Goal: Entertainment & Leisure: Consume media (video, audio)

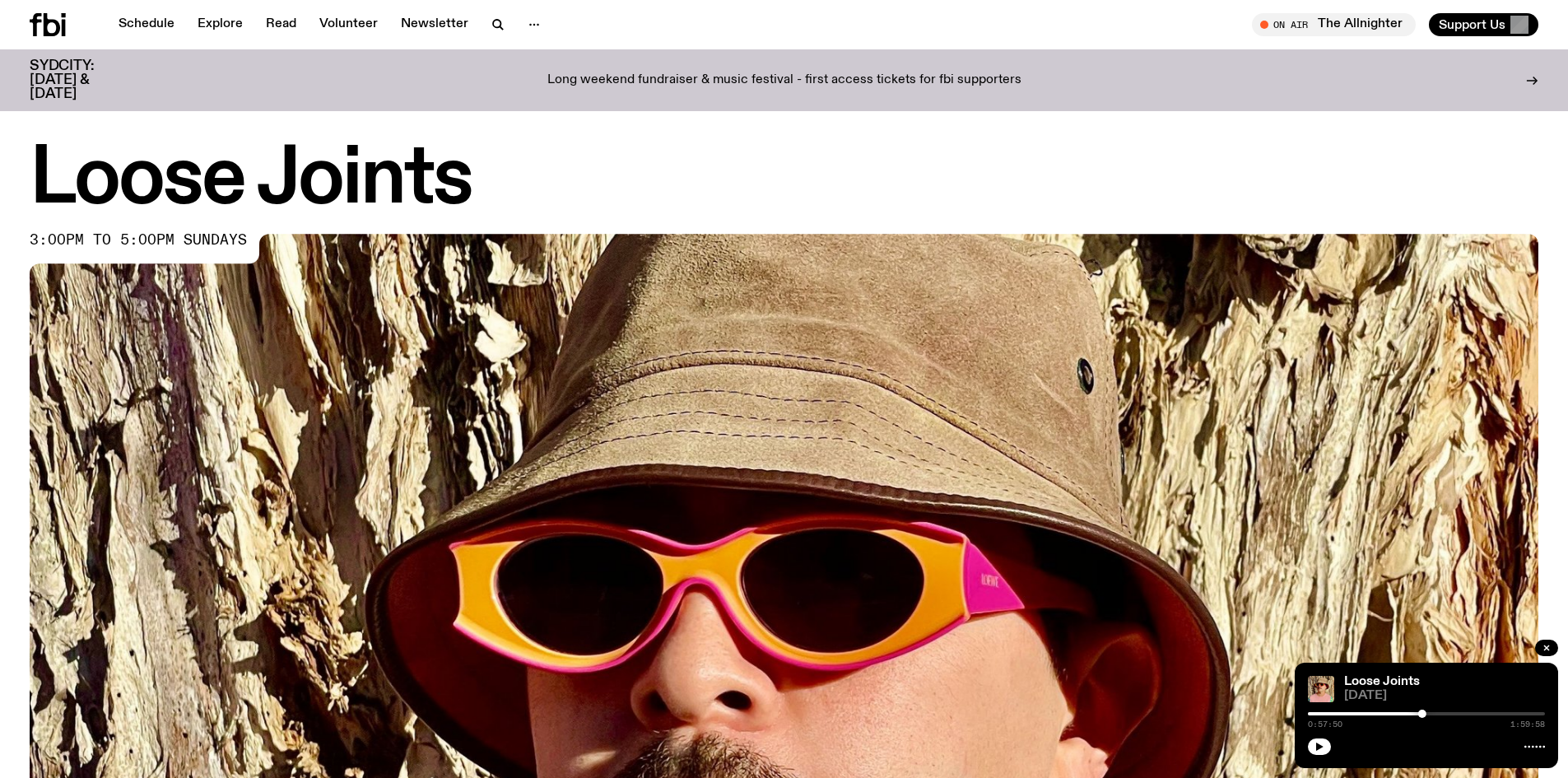
scroll to position [975, 0]
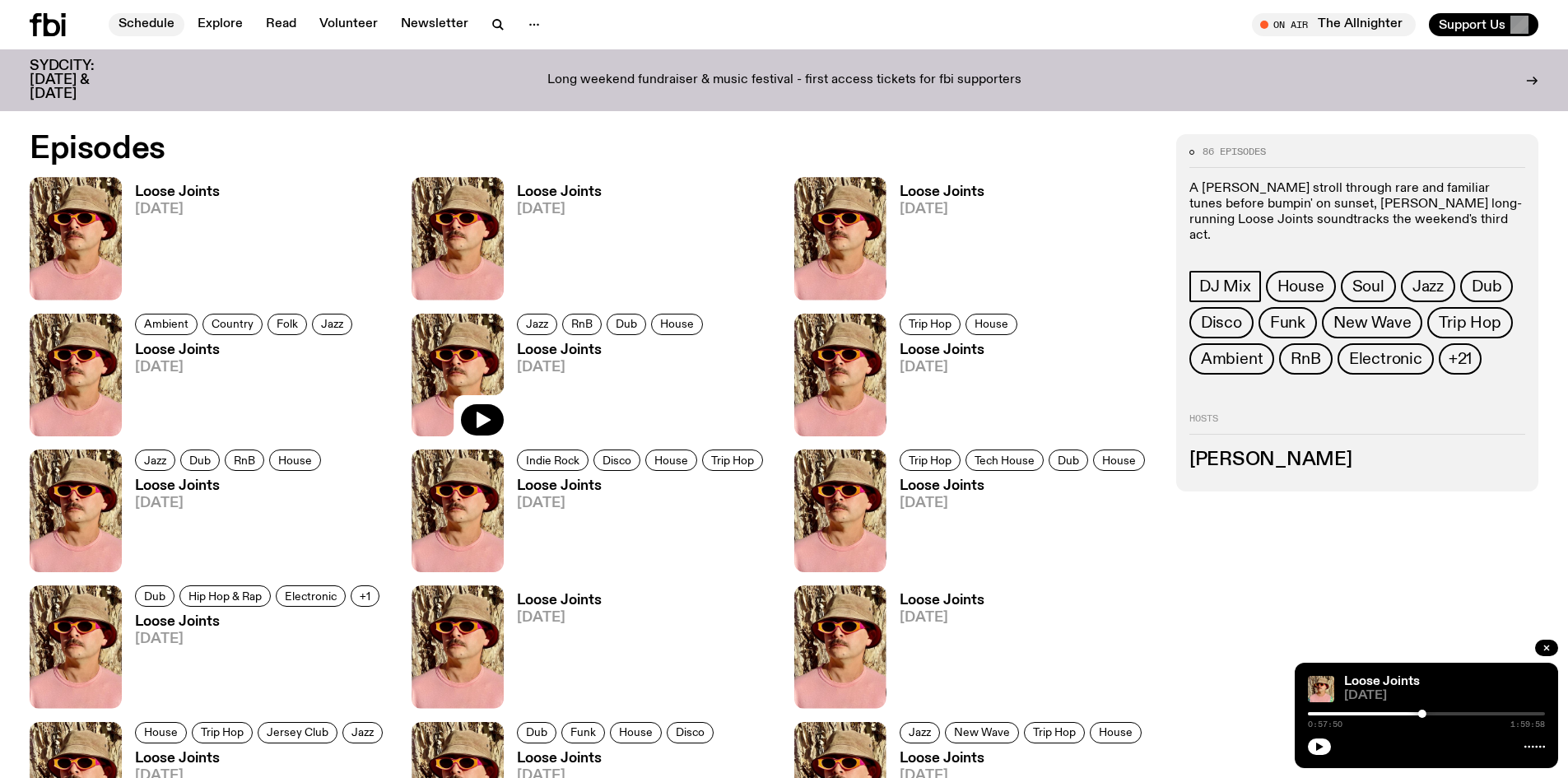
click at [147, 20] on link "Schedule" at bounding box center [147, 24] width 76 height 23
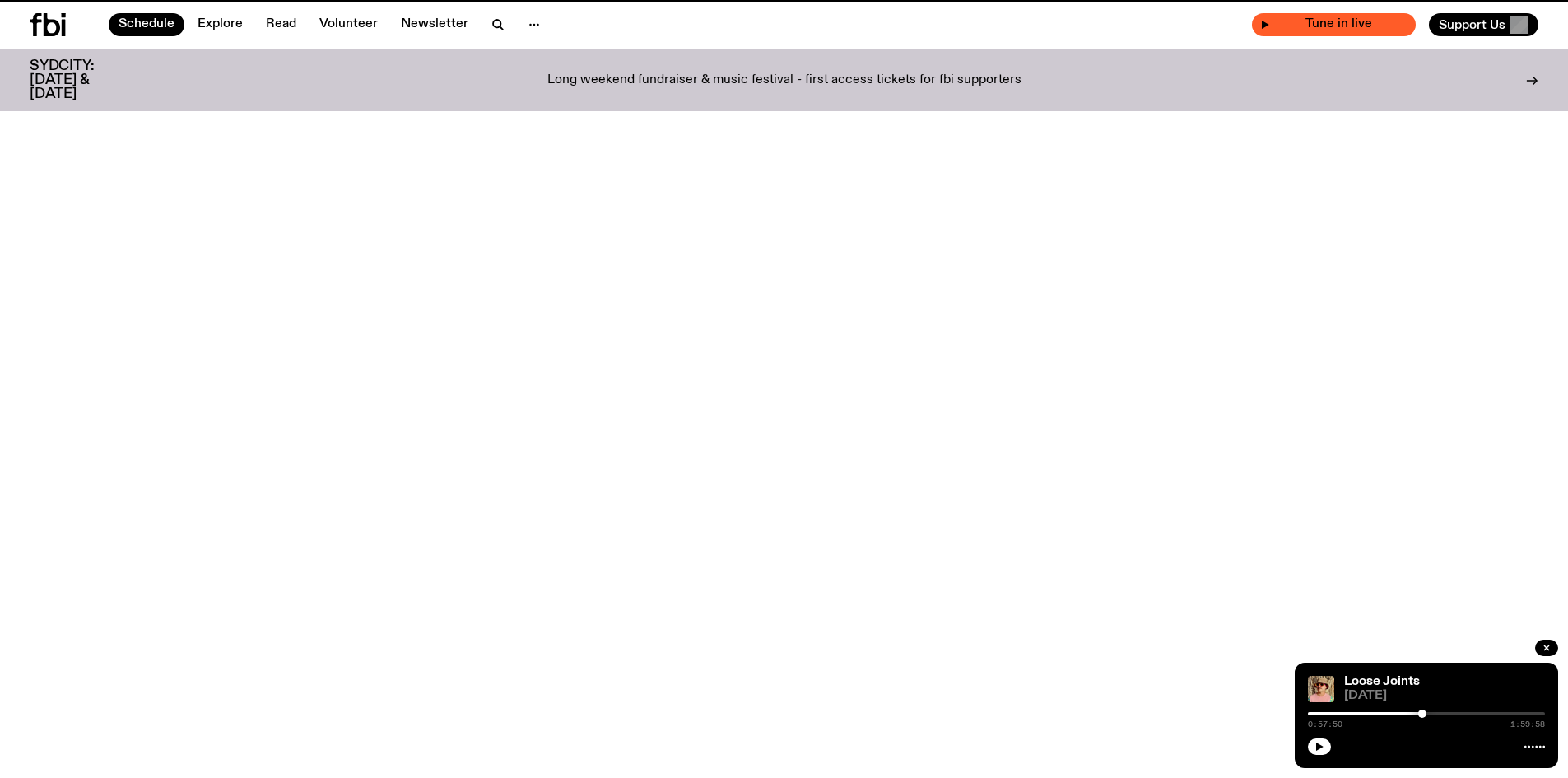
click at [1311, 32] on div "Tune in live" at bounding box center [1334, 24] width 164 height 23
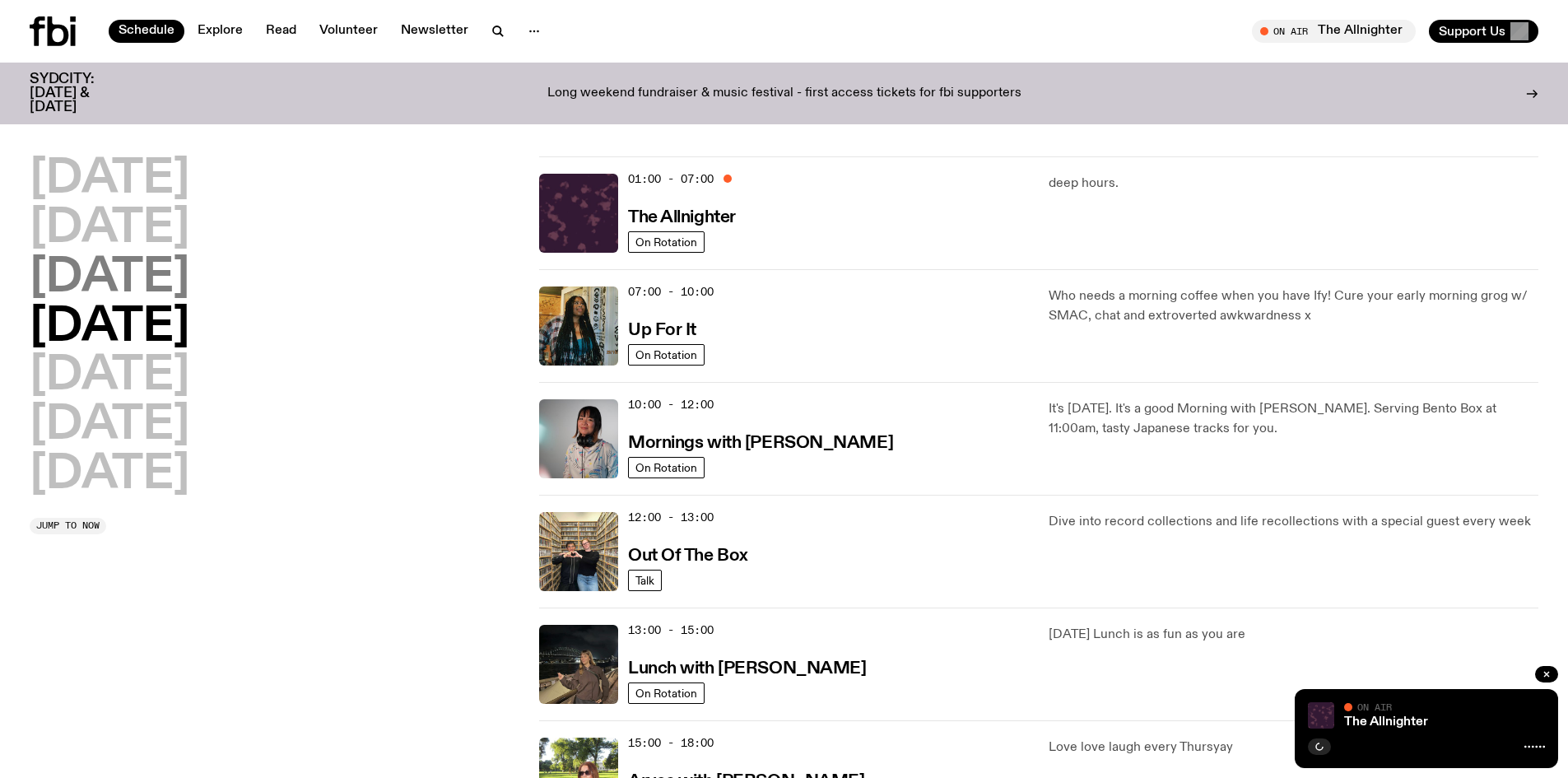
click at [170, 286] on h2 "[DATE]" at bounding box center [109, 278] width 160 height 46
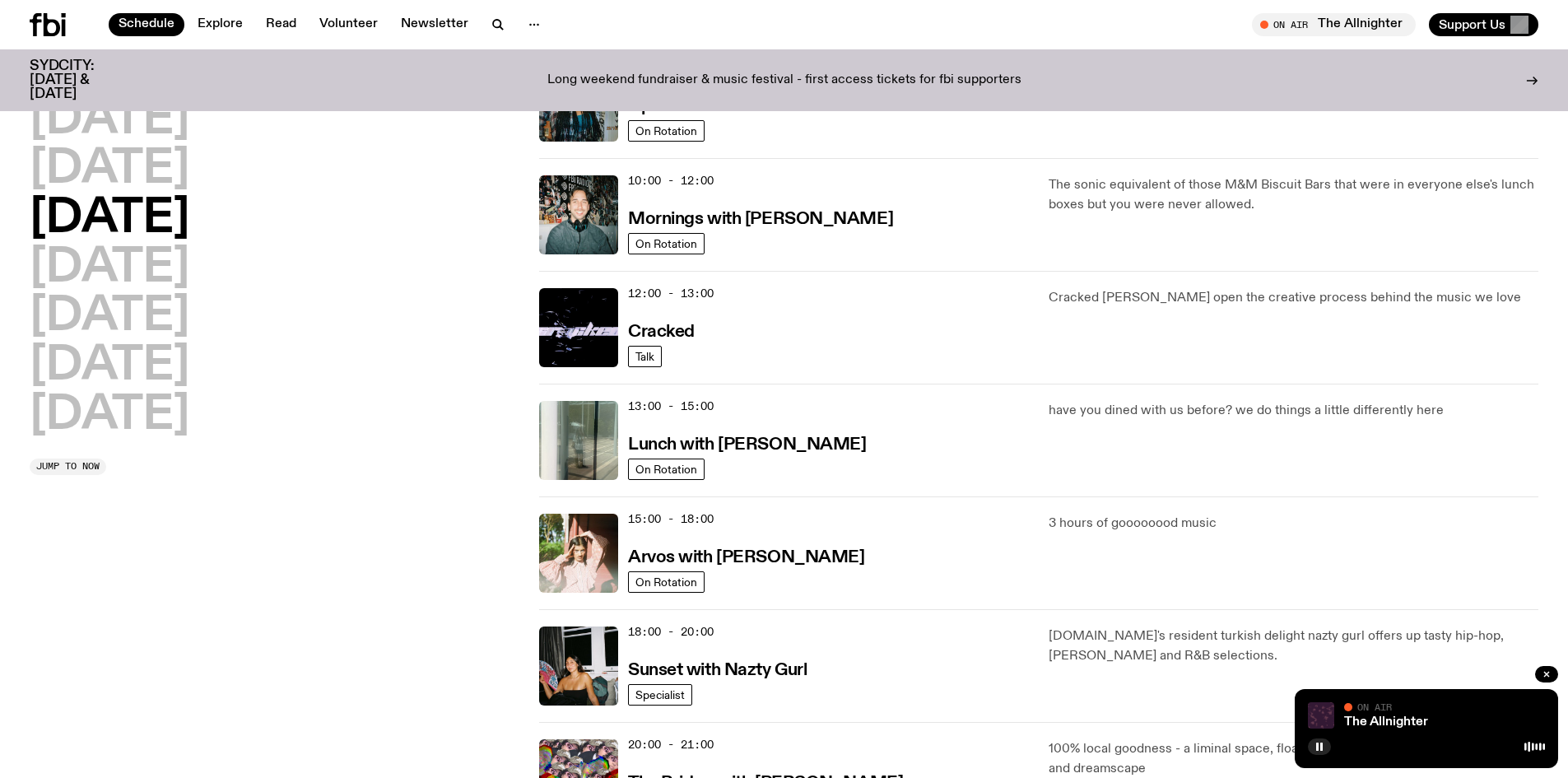
scroll to position [128, 0]
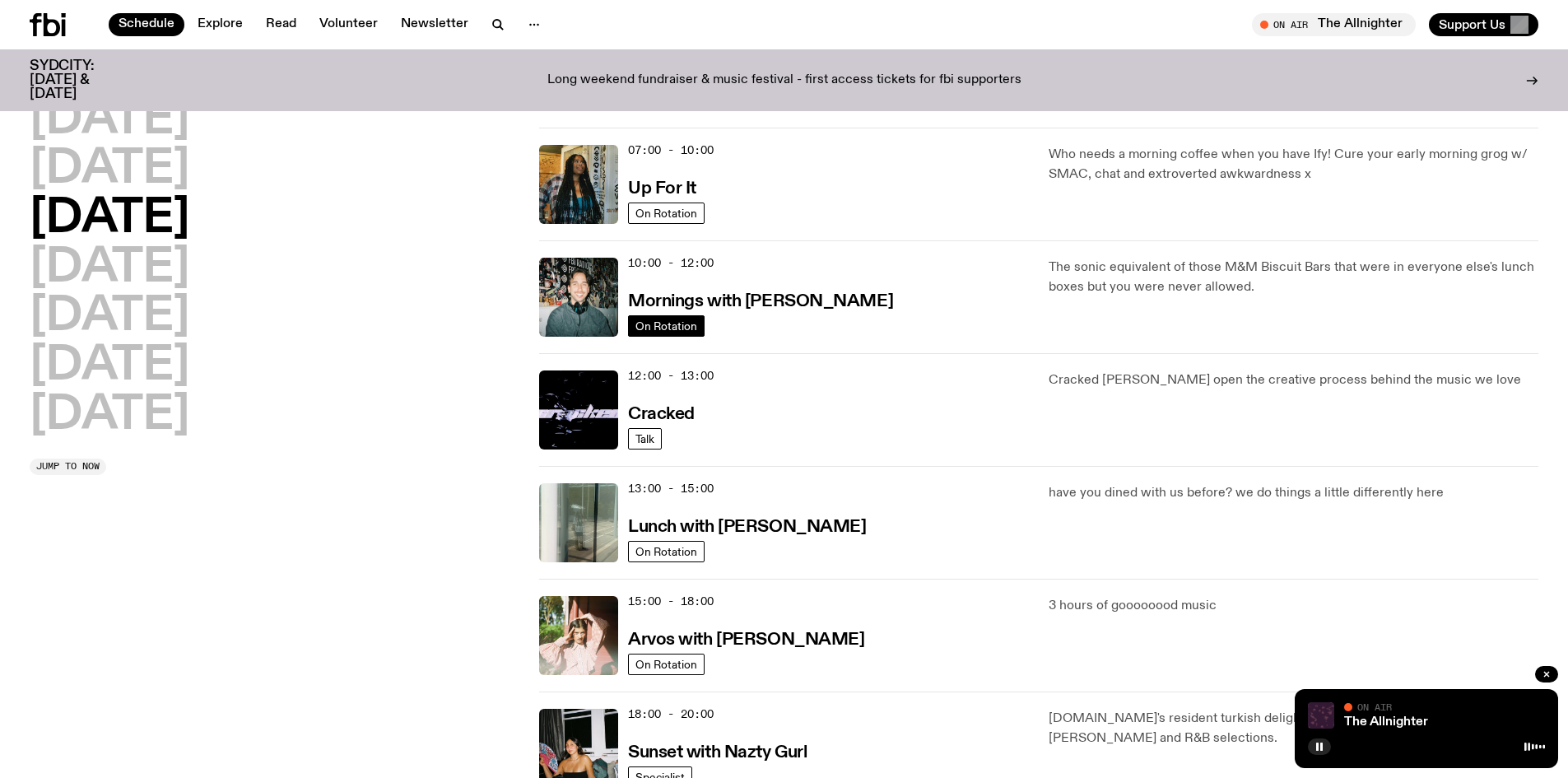
click at [653, 327] on span "On Rotation" at bounding box center [666, 325] width 61 height 12
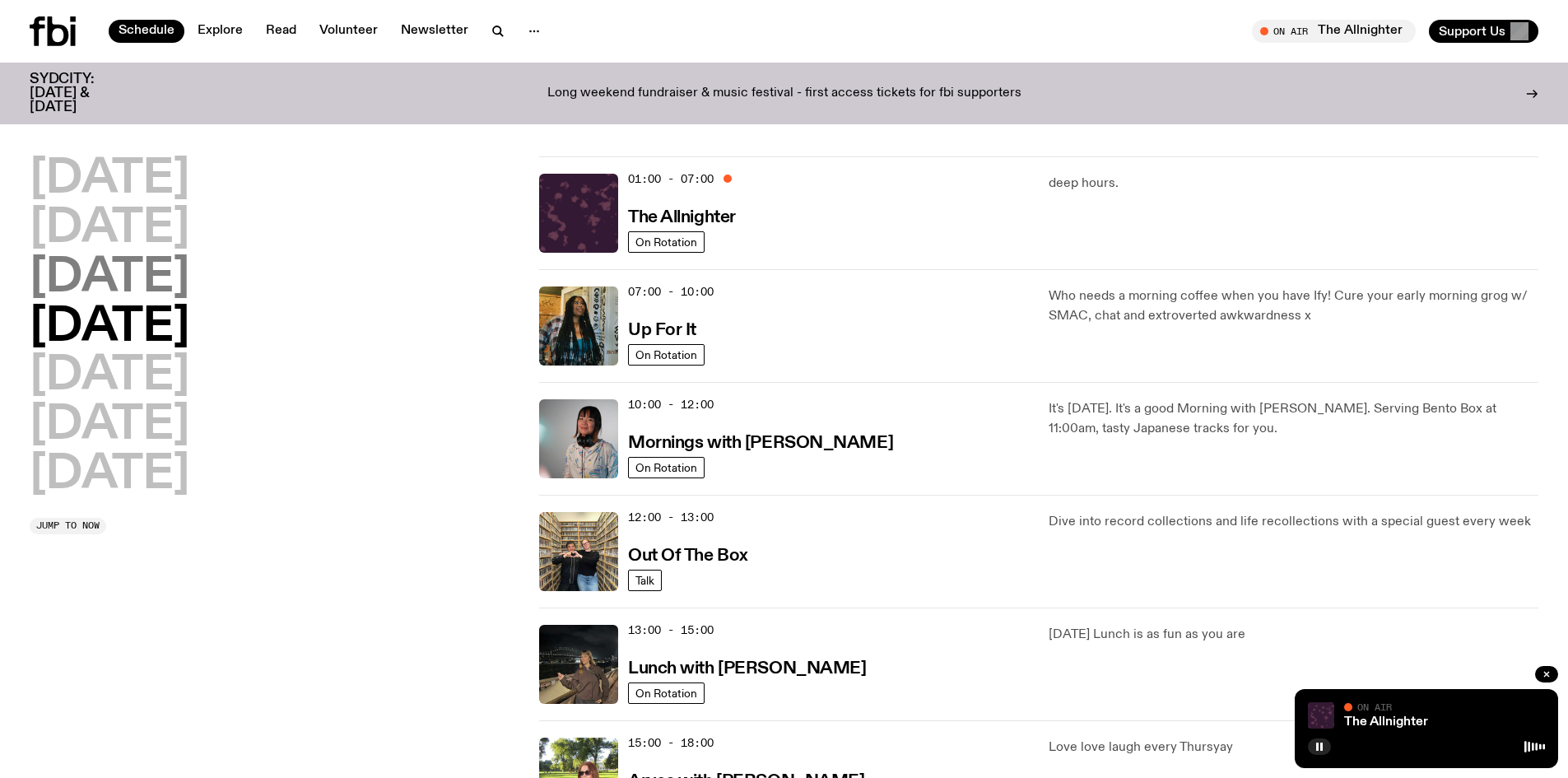
click at [116, 270] on h2 "[DATE]" at bounding box center [109, 278] width 160 height 46
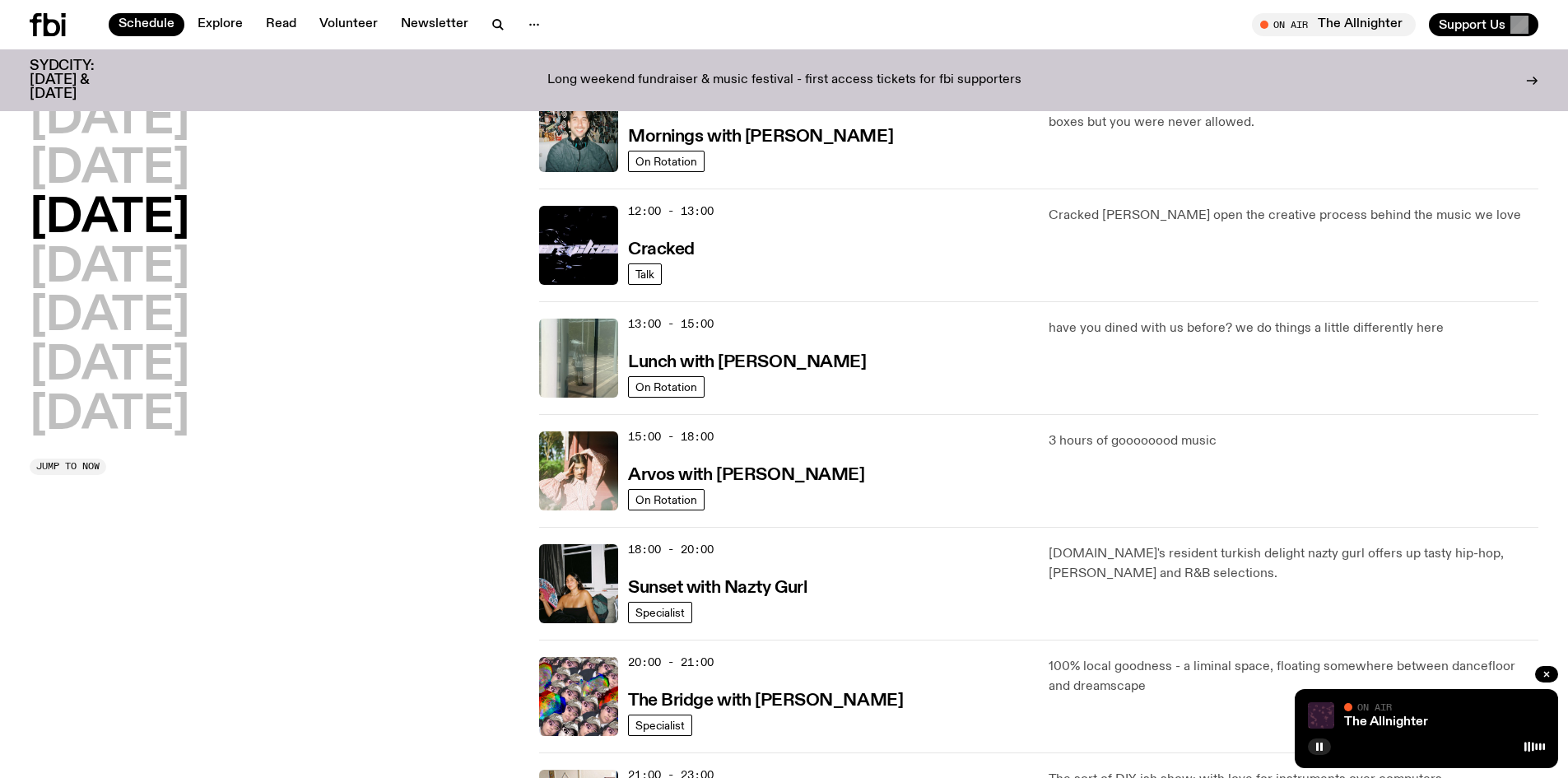
scroll to position [46, 0]
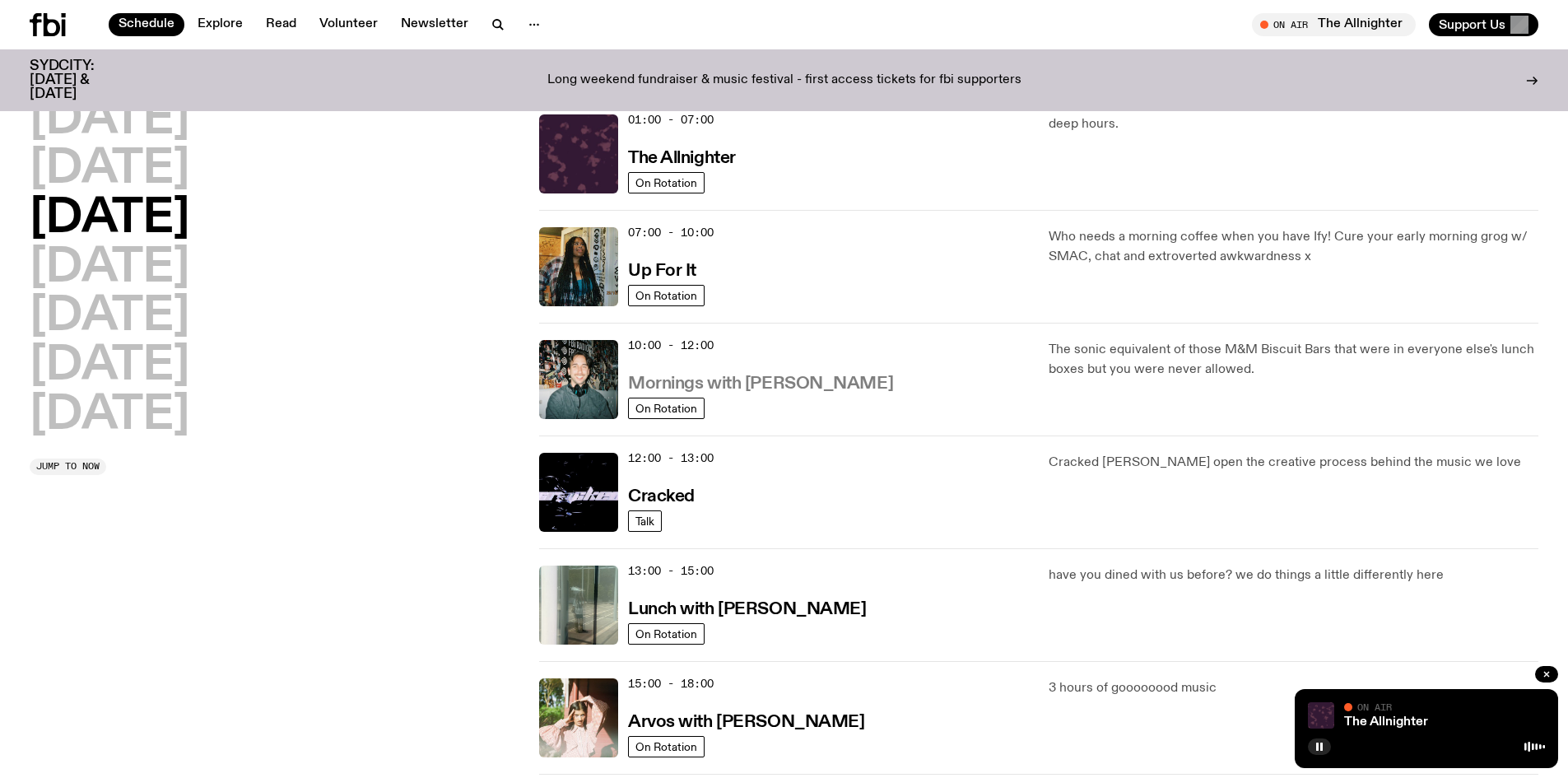
click at [762, 383] on h3 "Mornings with [PERSON_NAME]" at bounding box center [760, 383] width 265 height 17
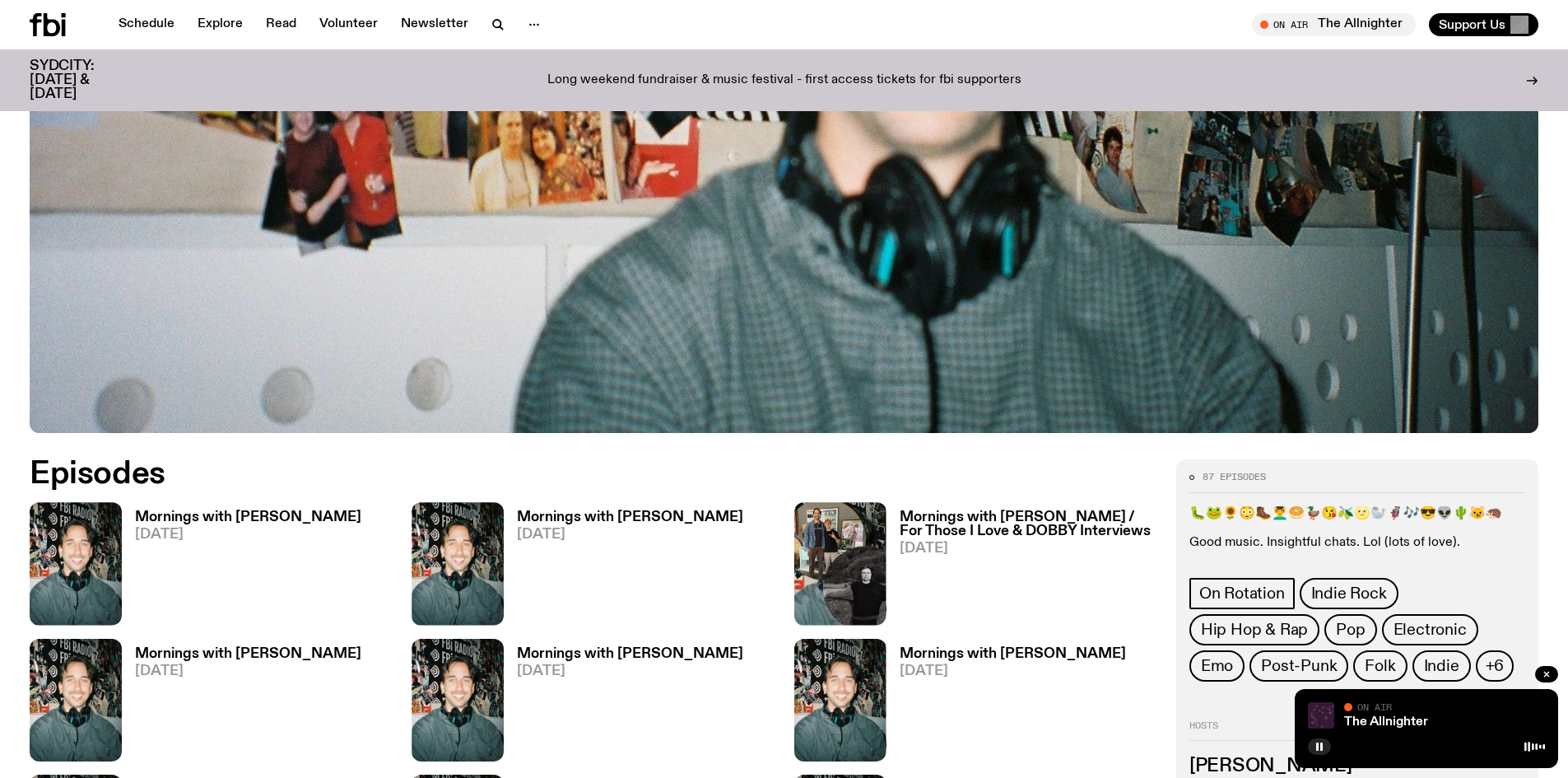
scroll to position [980, 0]
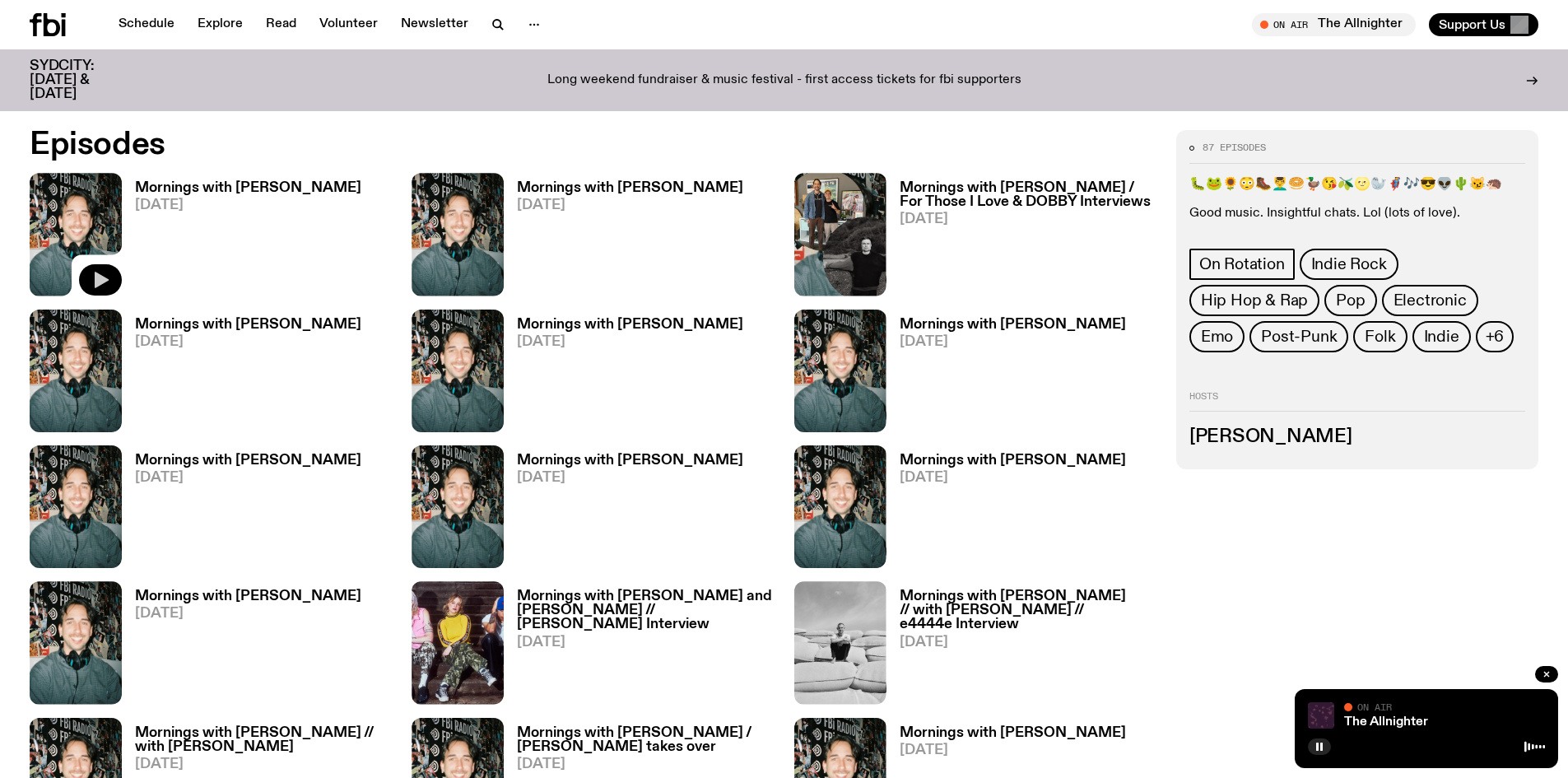
click at [94, 286] on icon "button" at bounding box center [101, 281] width 20 height 20
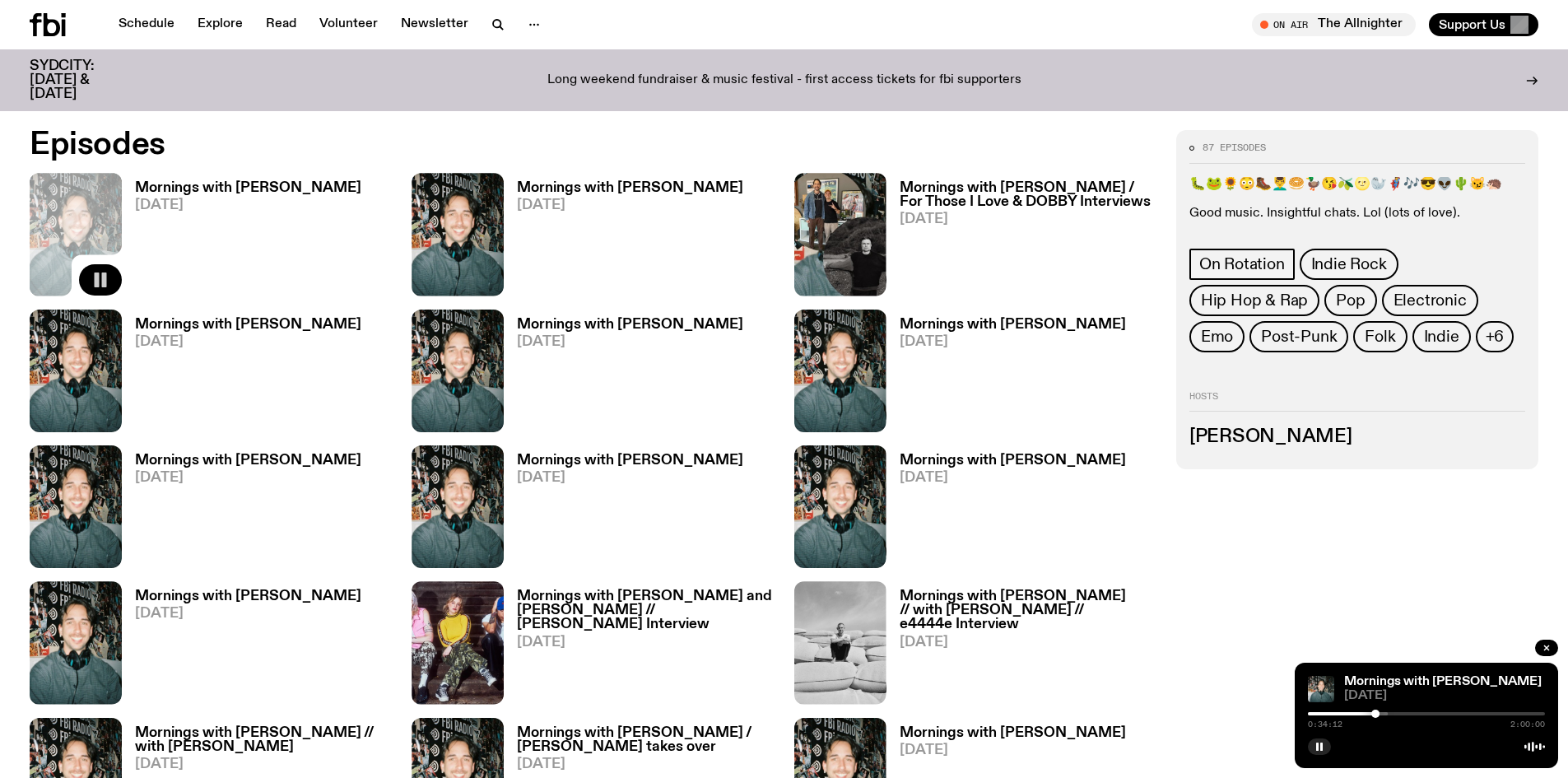
click at [1383, 711] on div "0:34:12 2:00:00" at bounding box center [1427, 719] width 237 height 20
click at [1383, 714] on div at bounding box center [1269, 715] width 237 height 4
click at [1388, 714] on div at bounding box center [1269, 715] width 237 height 4
click at [1354, 714] on div at bounding box center [1269, 715] width 237 height 4
click at [1346, 714] on div at bounding box center [1235, 715] width 237 height 4
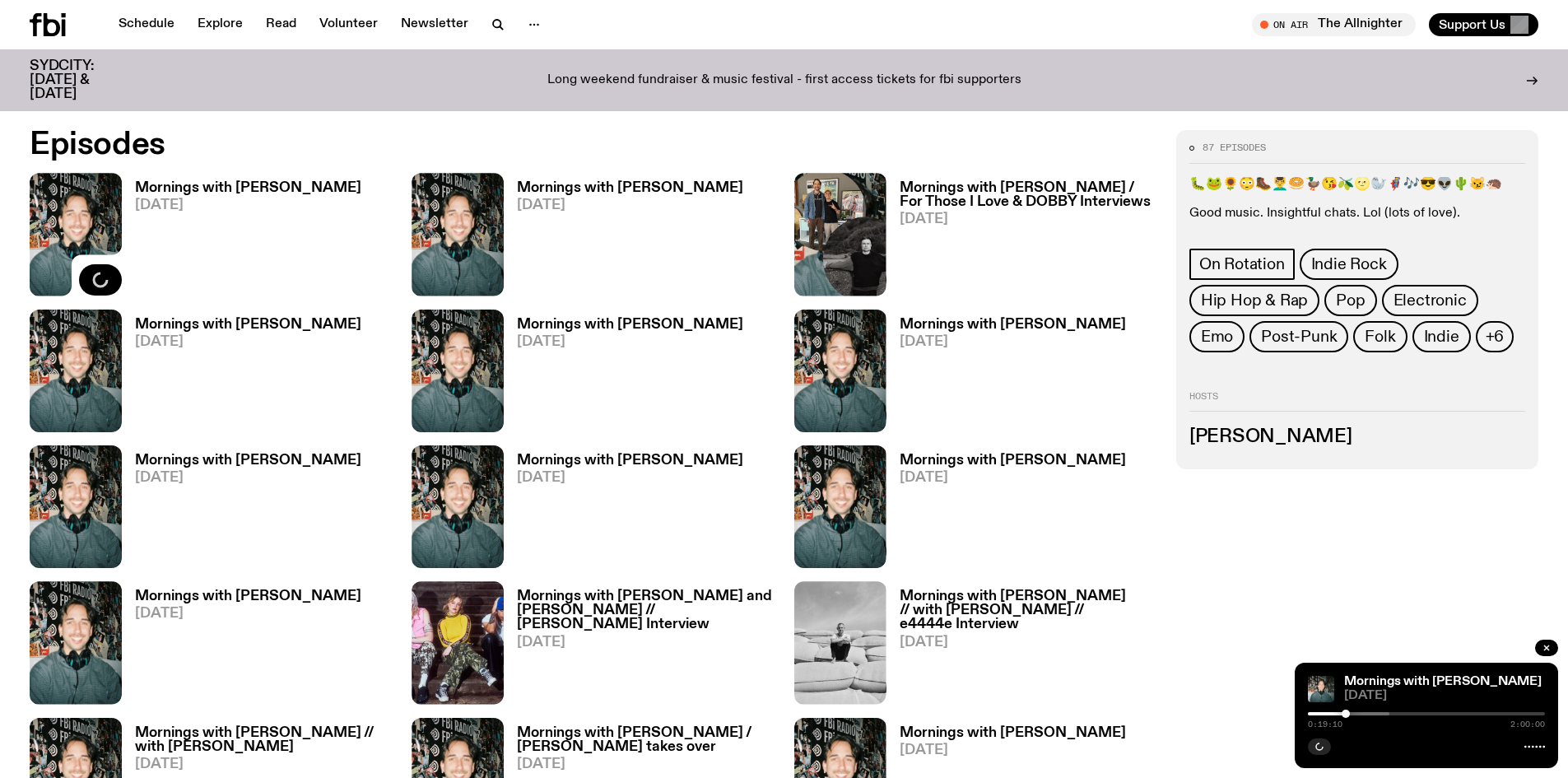
click at [1372, 712] on div "0:19:10 2:00:00" at bounding box center [1427, 719] width 237 height 20
click at [1367, 713] on div at bounding box center [1271, 715] width 237 height 4
click at [1536, 746] on icon at bounding box center [1535, 747] width 20 height 13
click at [1377, 681] on link "Mornings with [PERSON_NAME]" at bounding box center [1442, 682] width 197 height 13
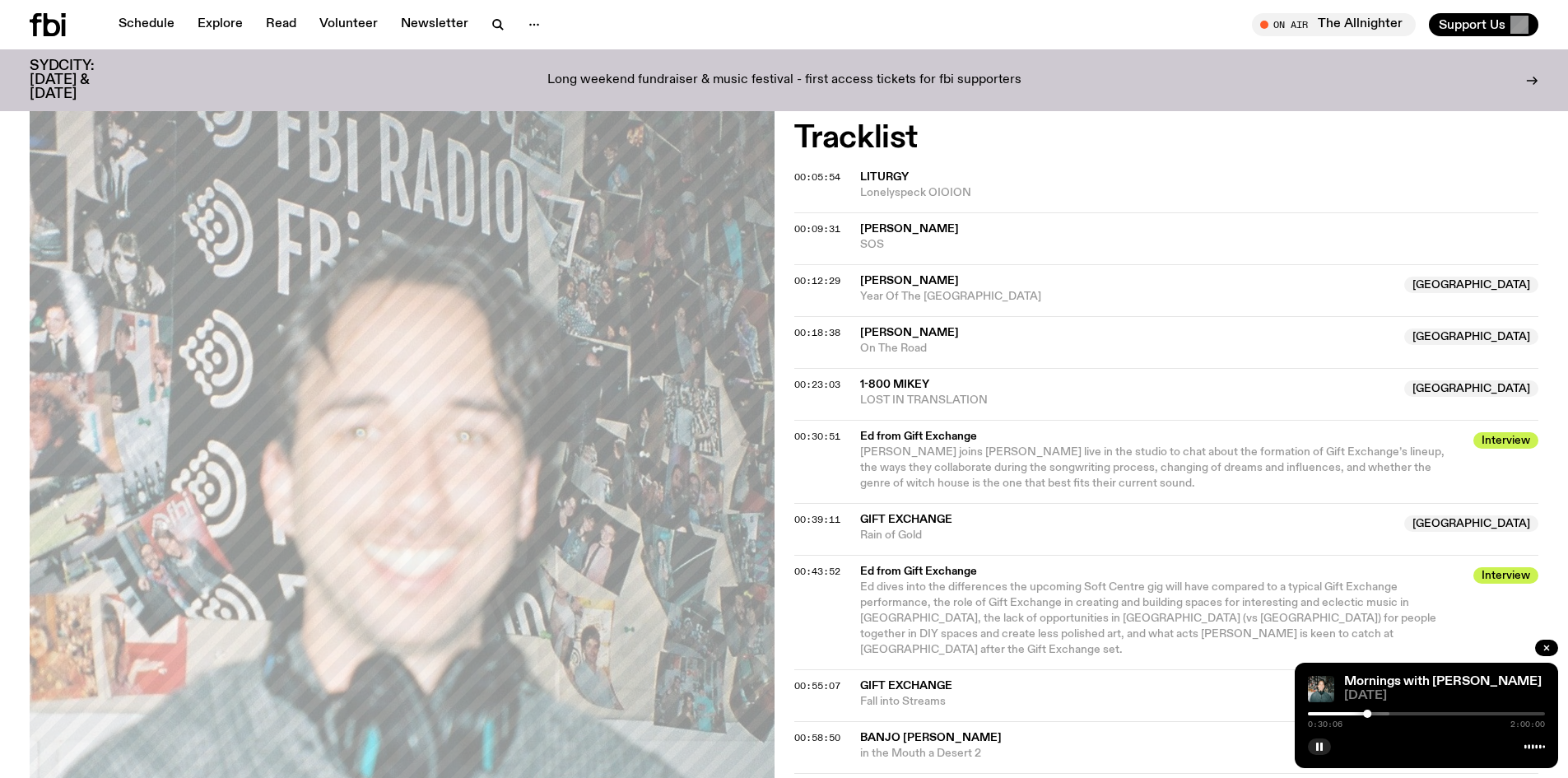
scroll to position [893, 0]
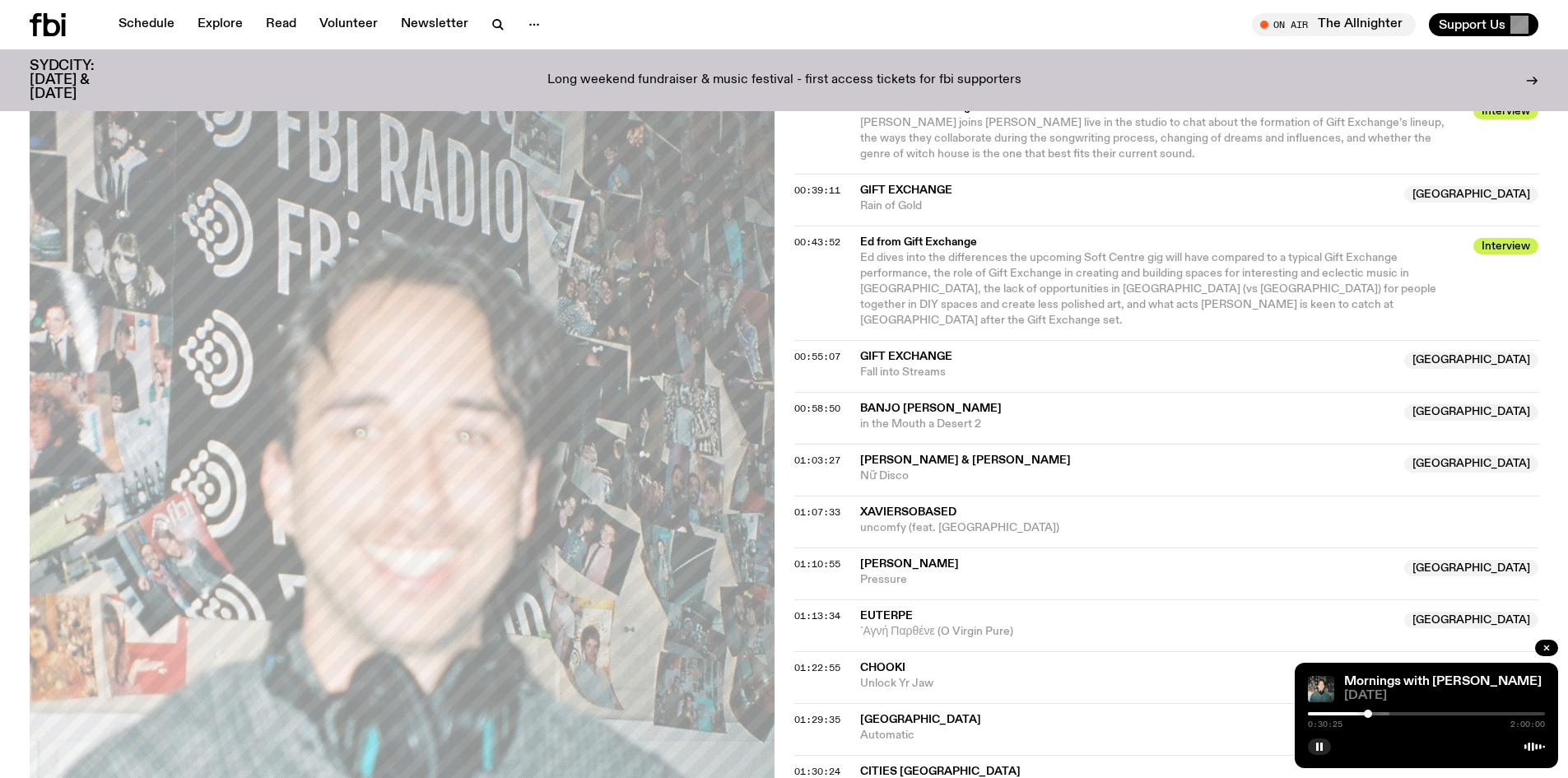
click at [1373, 715] on div "0:30:25 2:00:00" at bounding box center [1427, 719] width 237 height 20
click at [1373, 714] on div at bounding box center [1368, 714] width 8 height 8
click at [1375, 714] on div at bounding box center [1372, 714] width 8 height 8
click at [1380, 714] on div at bounding box center [1271, 715] width 237 height 4
click at [1384, 714] on div at bounding box center [1379, 714] width 8 height 8
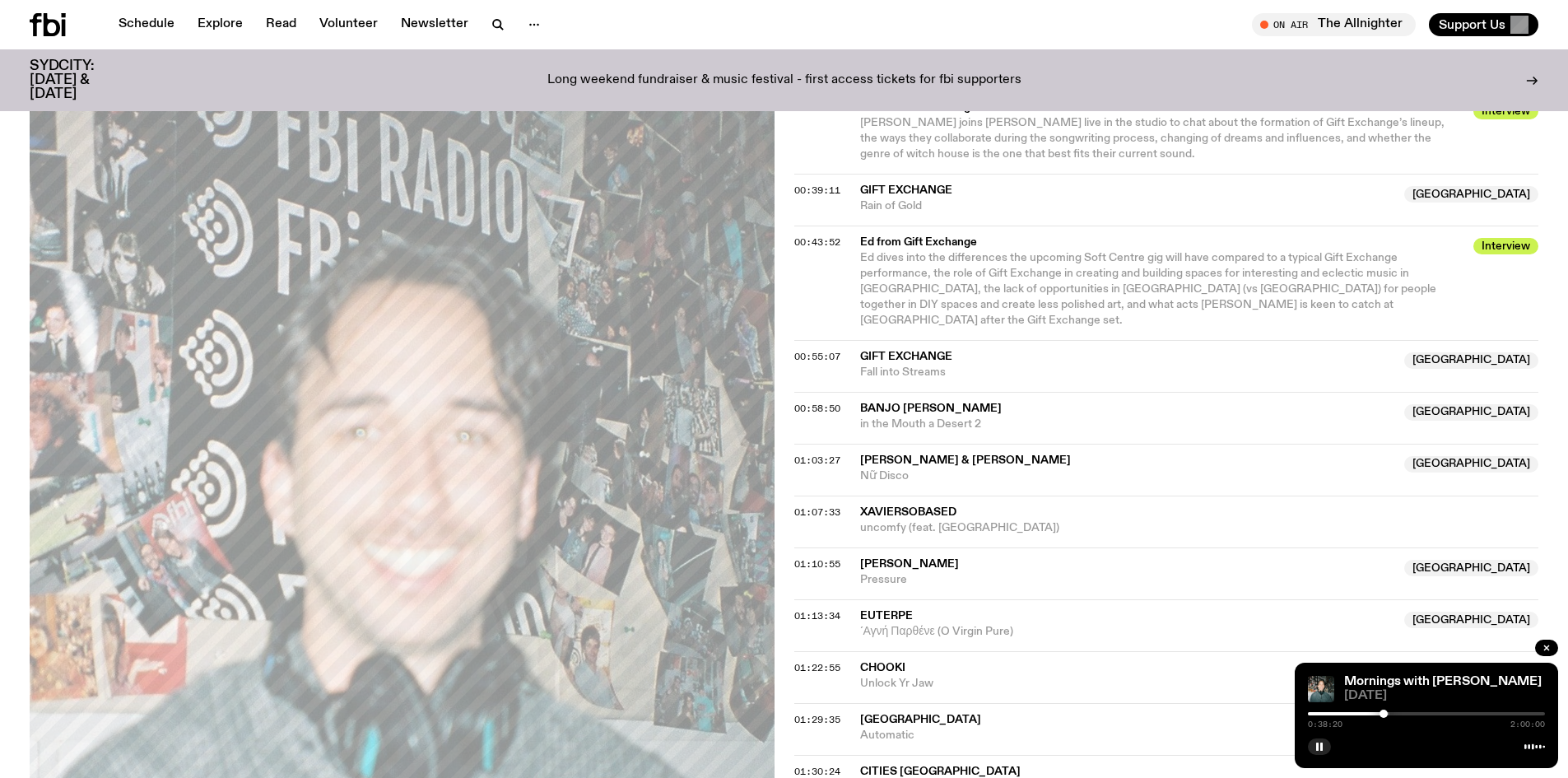
click at [1388, 714] on div at bounding box center [1384, 714] width 8 height 8
click at [1384, 716] on div at bounding box center [1384, 714] width 8 height 8
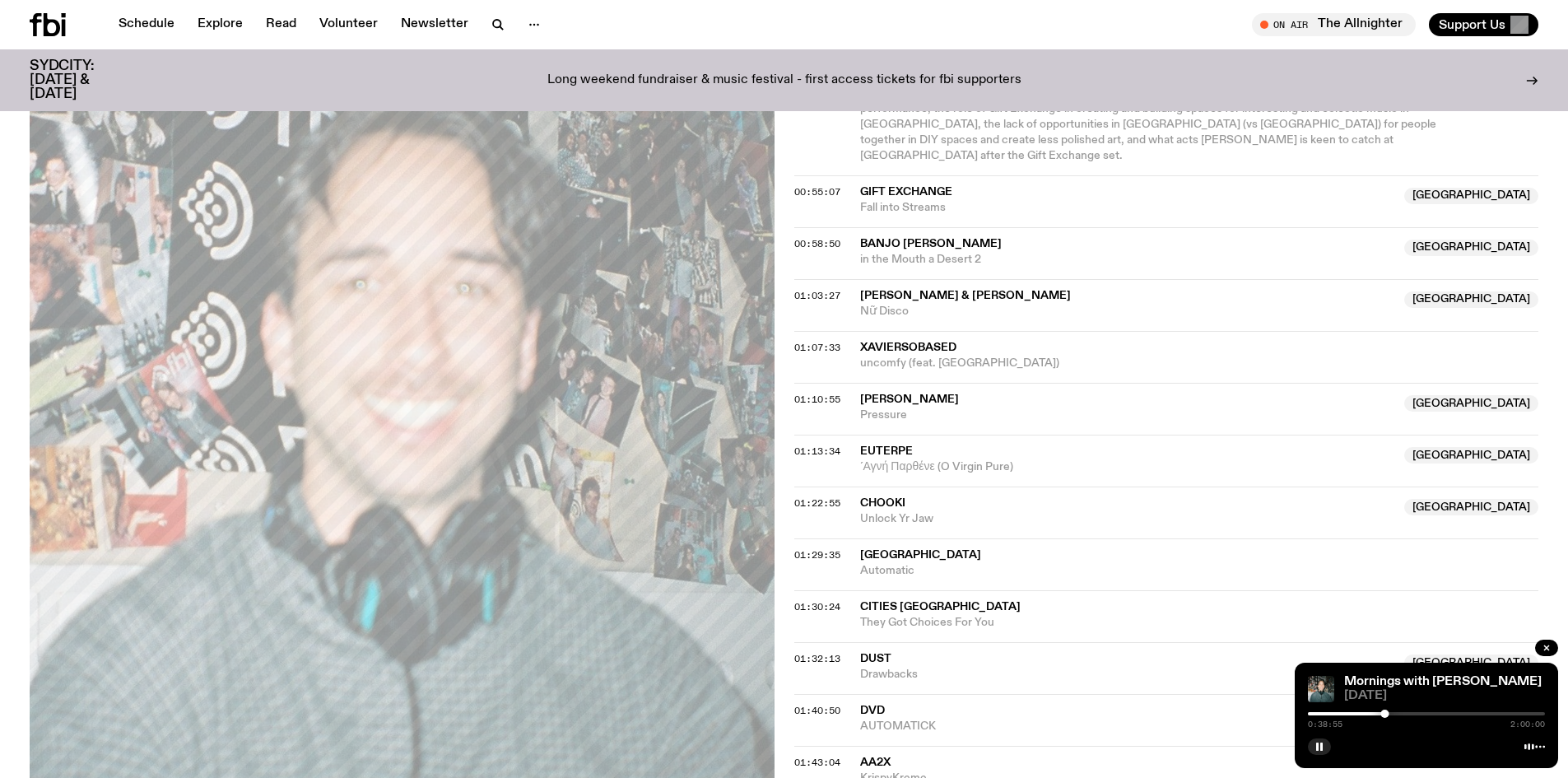
scroll to position [1470, 0]
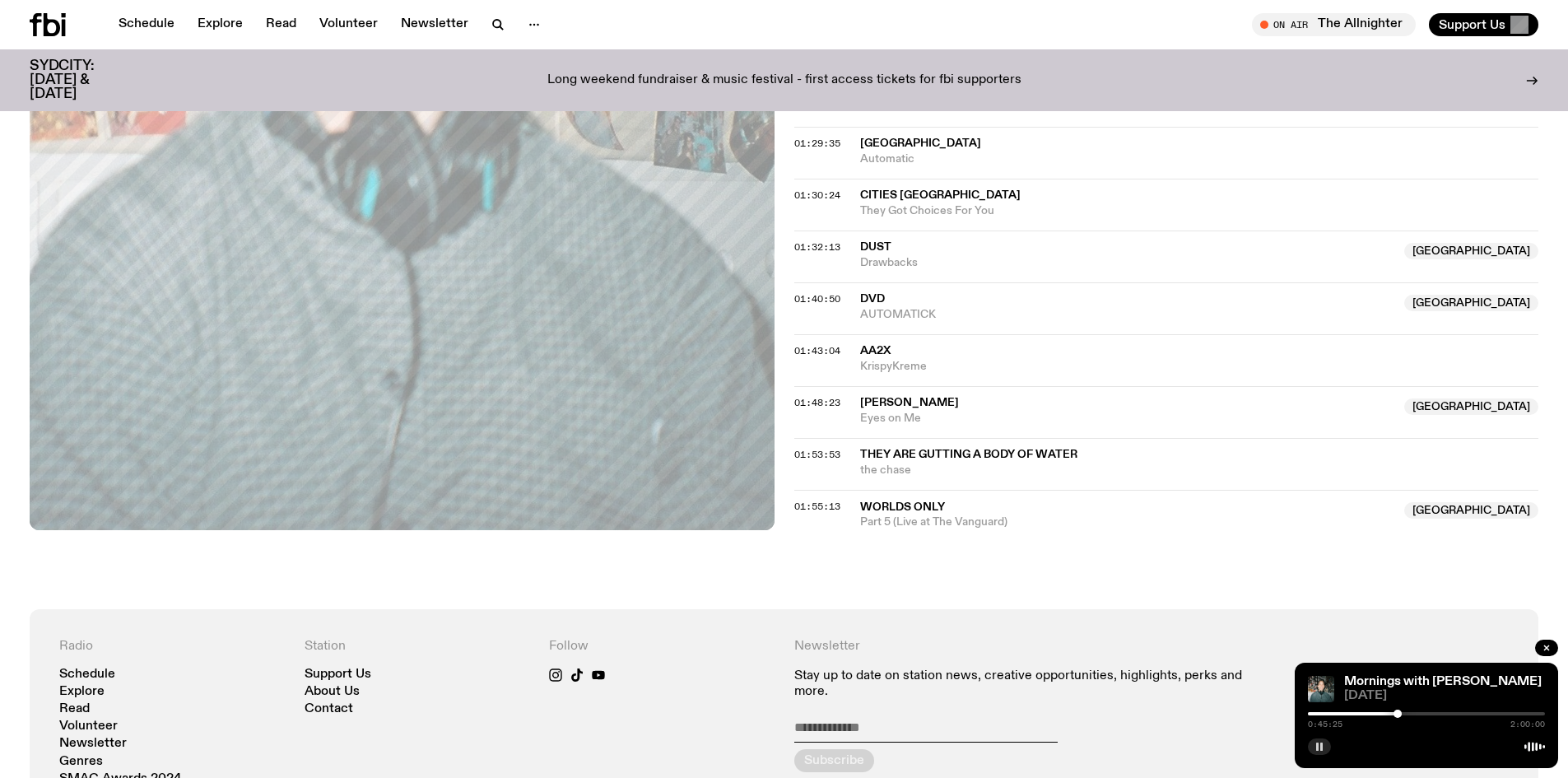
click at [1319, 745] on rect "button" at bounding box center [1318, 747] width 3 height 8
